Goal: Check status: Check status

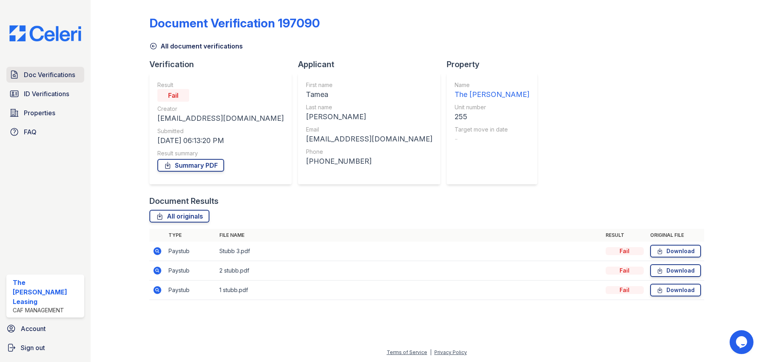
click at [46, 74] on span "Doc Verifications" at bounding box center [49, 75] width 51 height 10
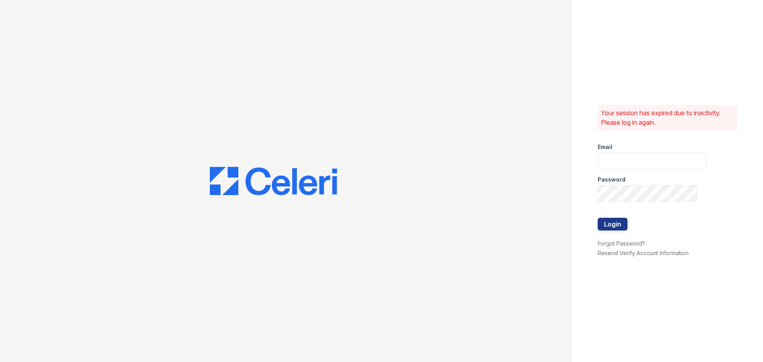
type input "crosby1@cafmanagement.com"
click at [606, 223] on button "Login" at bounding box center [613, 224] width 30 height 13
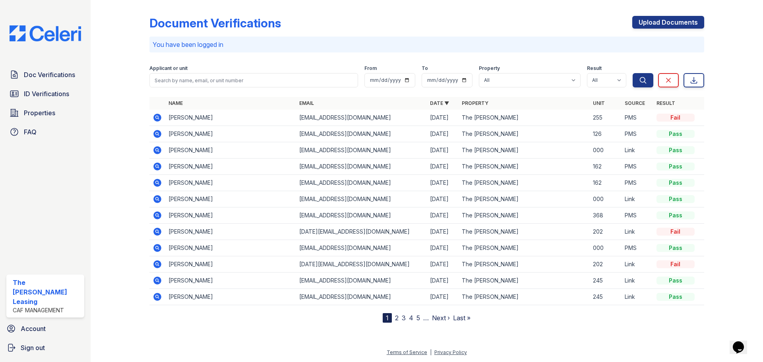
click at [155, 118] on icon at bounding box center [158, 118] width 10 height 10
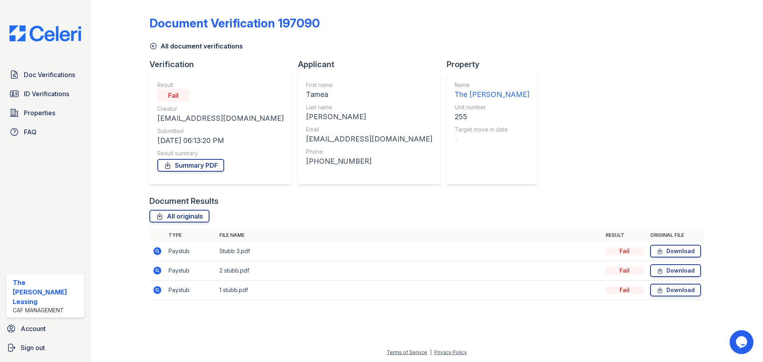
click at [156, 254] on icon at bounding box center [158, 251] width 10 height 10
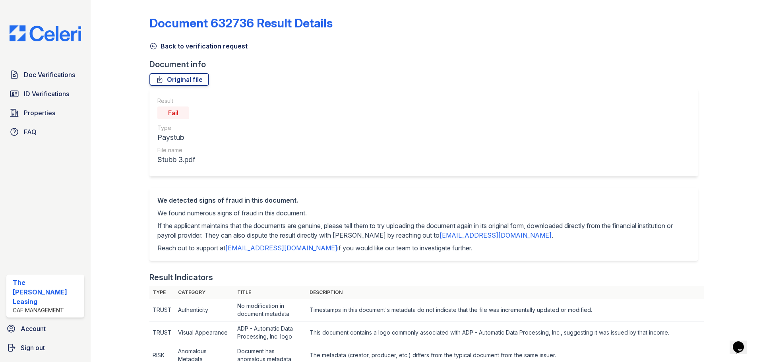
click at [155, 45] on icon at bounding box center [153, 46] width 8 height 8
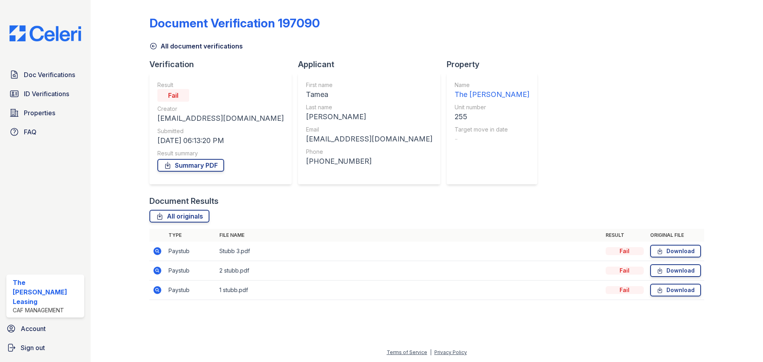
click at [153, 48] on icon at bounding box center [153, 46] width 8 height 8
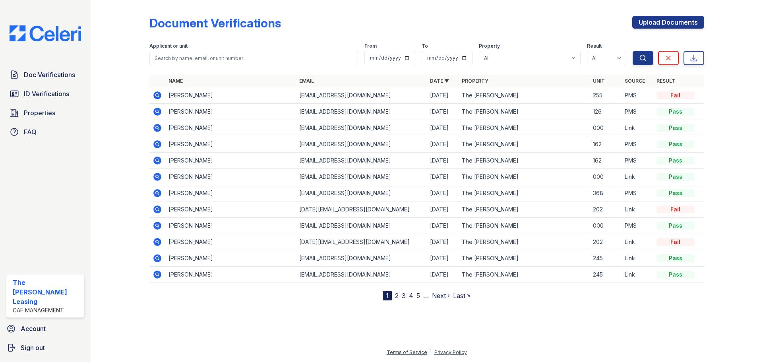
click at [160, 101] on td at bounding box center [157, 95] width 16 height 16
click at [160, 93] on icon at bounding box center [157, 95] width 8 height 8
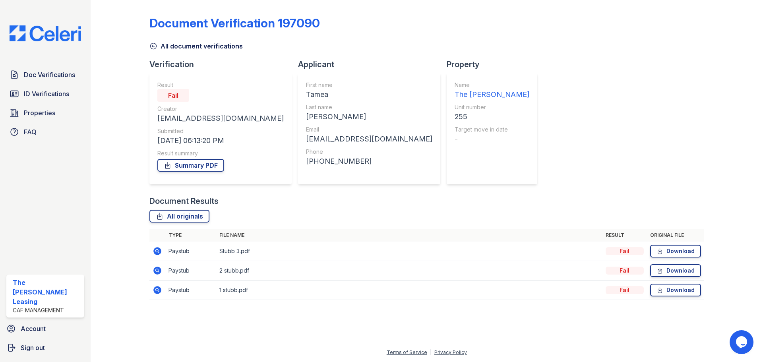
click at [158, 252] on icon at bounding box center [158, 251] width 10 height 10
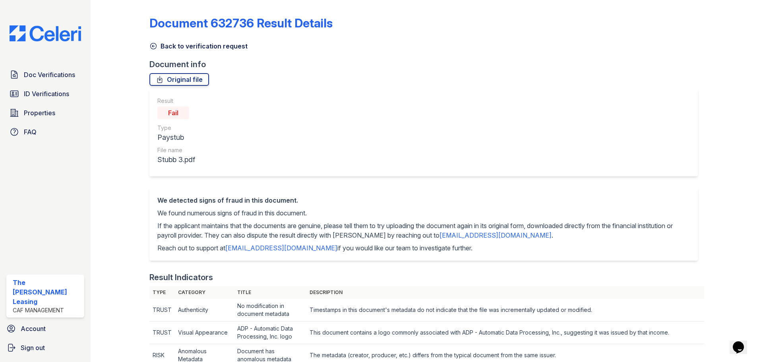
click at [150, 45] on icon at bounding box center [153, 46] width 6 height 6
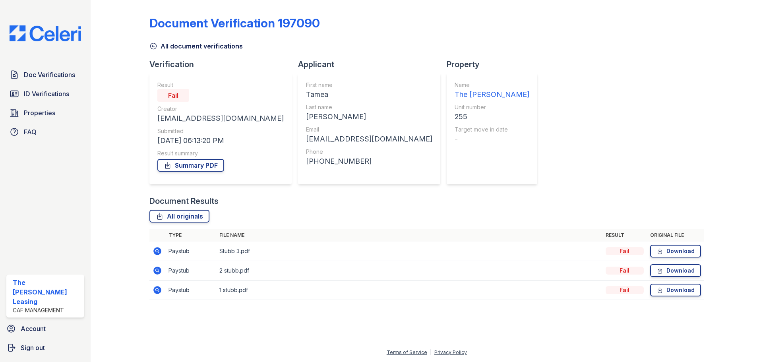
click at [153, 46] on icon at bounding box center [153, 46] width 8 height 8
